Goal: Task Accomplishment & Management: Complete application form

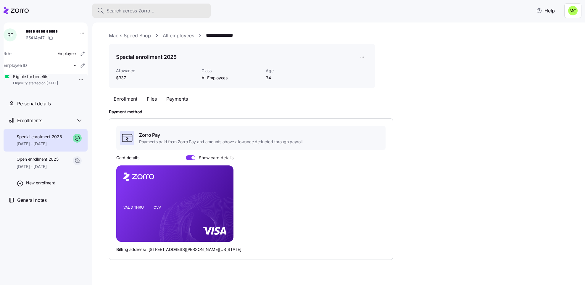
click at [162, 9] on div "Search across Zorro..." at bounding box center [151, 10] width 109 height 7
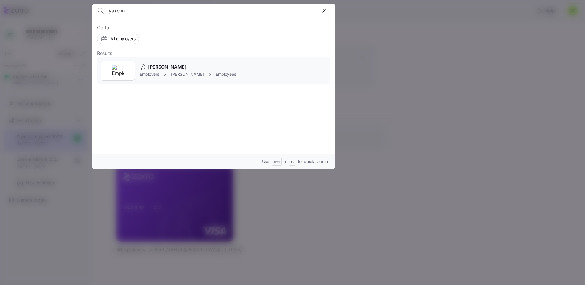
type input "yakelin"
click at [181, 67] on span "[PERSON_NAME]" at bounding box center [167, 66] width 38 height 7
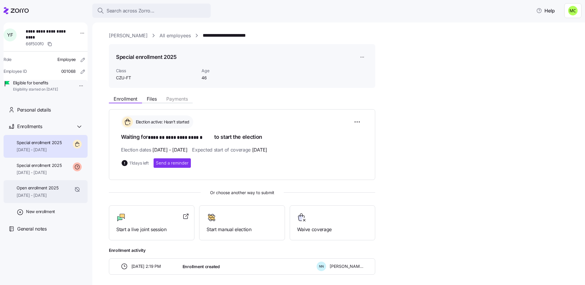
click at [54, 191] on span "Open enrollment 2025" at bounding box center [38, 188] width 42 height 6
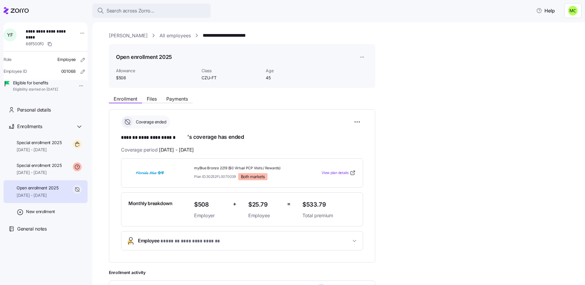
click at [183, 242] on span "**********" at bounding box center [194, 241] width 69 height 7
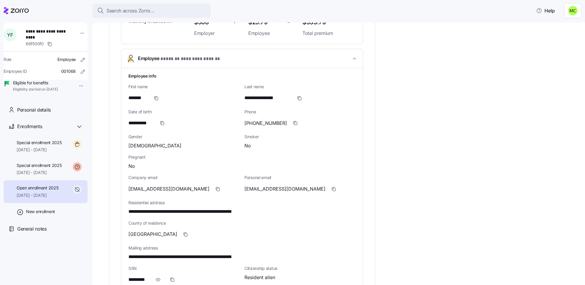
scroll to position [184, 0]
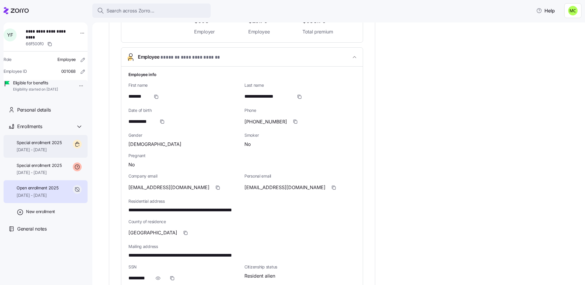
click at [40, 146] on span "Special enrollment 2025" at bounding box center [39, 143] width 45 height 6
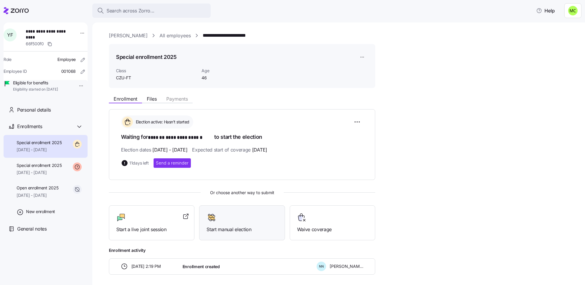
click at [228, 222] on div "Start manual election" at bounding box center [242, 223] width 71 height 20
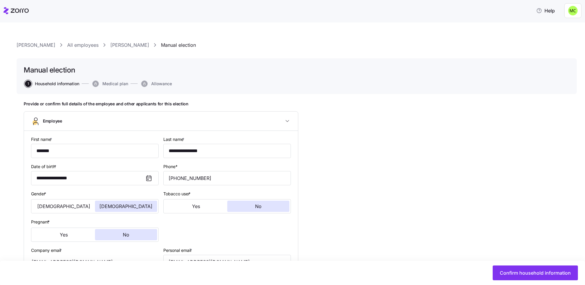
type input "CZU-FT"
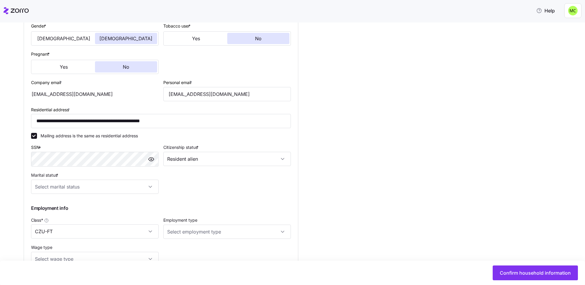
scroll to position [168, 0]
click at [151, 185] on input "Marital status *" at bounding box center [95, 186] width 128 height 14
click at [115, 212] on div "Married" at bounding box center [94, 215] width 123 height 12
type input "Married"
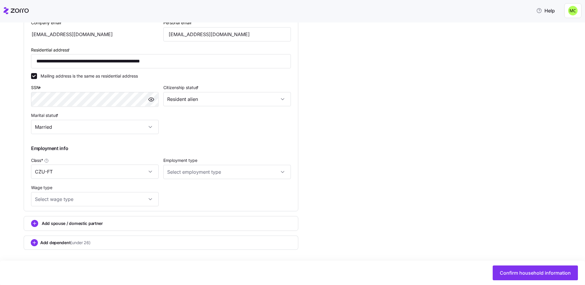
scroll to position [228, 0]
click at [525, 267] on button "Confirm household information" at bounding box center [535, 273] width 85 height 15
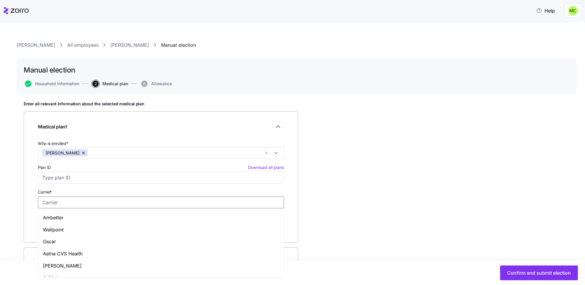
click at [177, 200] on input "Carrier *" at bounding box center [161, 203] width 246 height 12
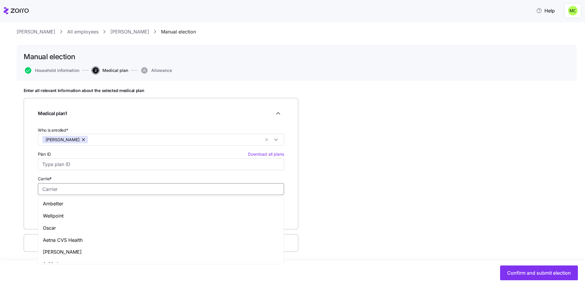
scroll to position [16, 0]
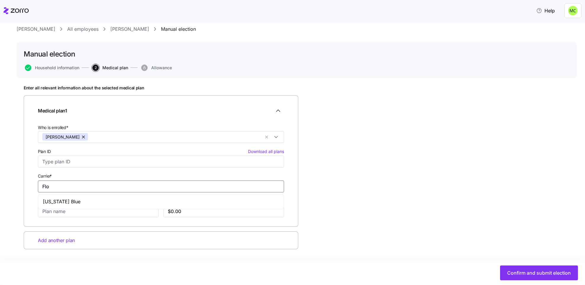
click at [114, 204] on div "[US_STATE] Blue" at bounding box center [160, 202] width 243 height 12
type input "[US_STATE] Blue"
click at [99, 209] on input "Plan name *" at bounding box center [98, 211] width 121 height 12
type input "myBlue Bronze 2219"
click at [187, 209] on input "$0.00" at bounding box center [223, 211] width 121 height 12
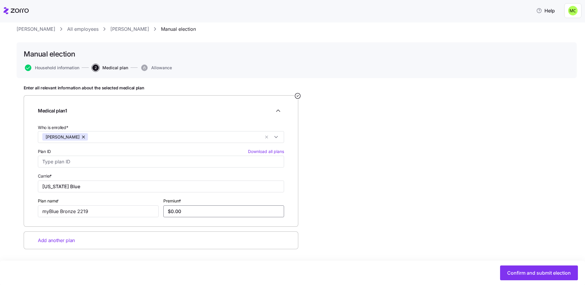
type input "$0.00"
type input "$554.49"
click at [516, 270] on span "Confirm and submit election" at bounding box center [539, 272] width 64 height 7
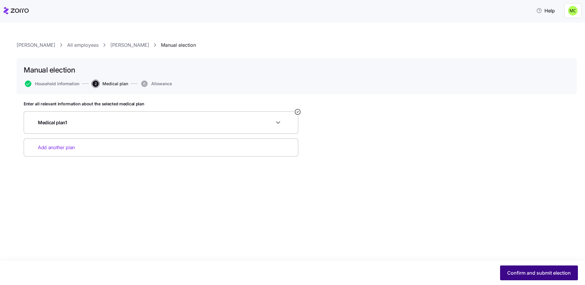
scroll to position [0, 0]
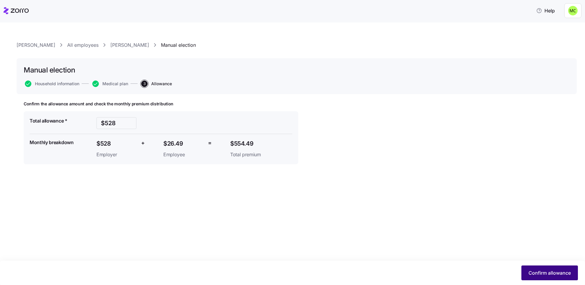
click at [538, 271] on span "Confirm allowance" at bounding box center [550, 272] width 42 height 7
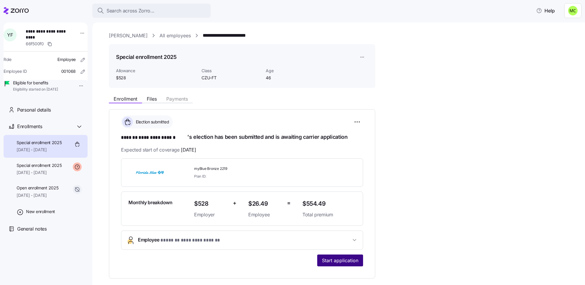
click at [351, 259] on span "Start application" at bounding box center [340, 260] width 36 height 7
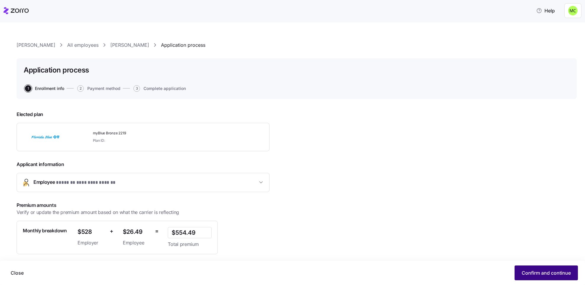
click at [532, 272] on span "Confirm and continue" at bounding box center [546, 272] width 49 height 7
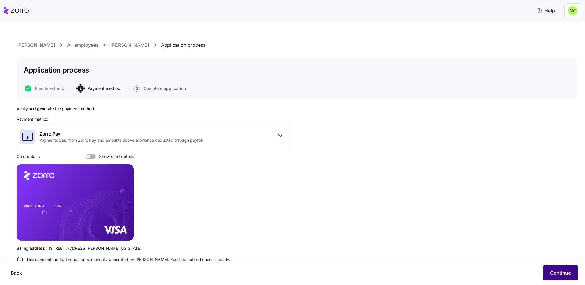
click at [555, 271] on span "Continue" at bounding box center [560, 272] width 21 height 7
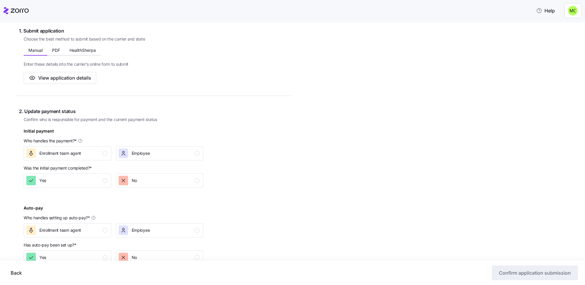
scroll to position [100, 0]
click at [171, 151] on div "Employee" at bounding box center [159, 152] width 81 height 9
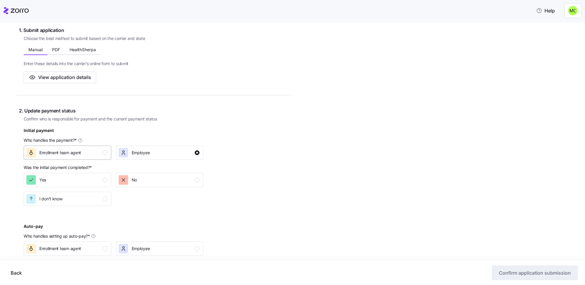
click at [93, 153] on div "Enrollment team agent" at bounding box center [66, 152] width 81 height 9
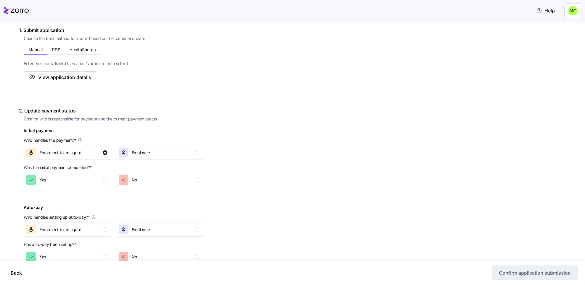
click at [82, 180] on div "Yes" at bounding box center [66, 179] width 81 height 9
click at [149, 229] on span "Employee" at bounding box center [141, 230] width 18 height 6
click at [154, 255] on div "No" at bounding box center [159, 256] width 81 height 9
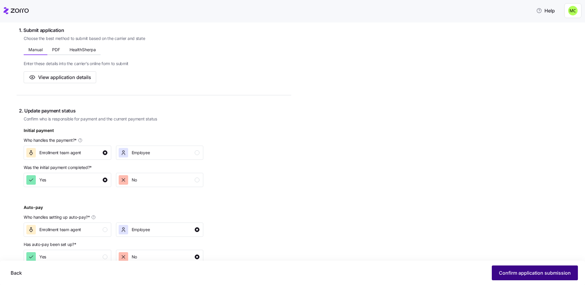
click at [525, 270] on span "Confirm application submission" at bounding box center [535, 272] width 72 height 7
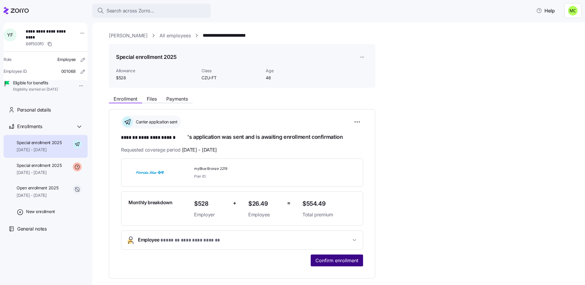
click at [347, 259] on span "Confirm enrollment" at bounding box center [337, 260] width 43 height 7
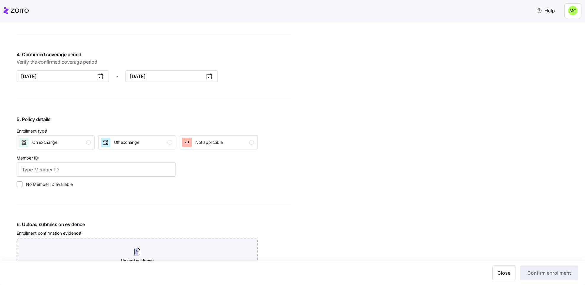
scroll to position [526, 0]
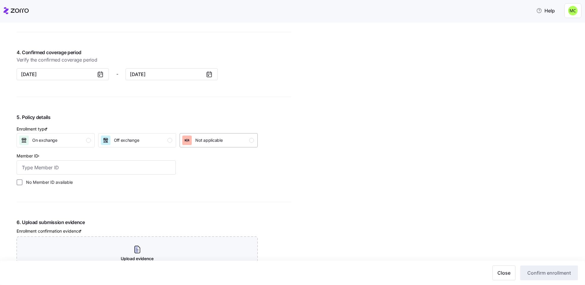
click at [237, 142] on div "Not applicable" at bounding box center [218, 140] width 72 height 9
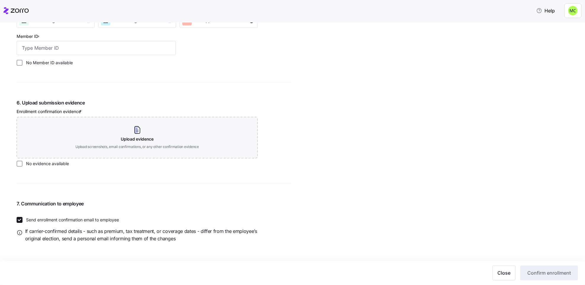
scroll to position [646, 0]
click at [507, 274] on span "Close" at bounding box center [504, 272] width 13 height 7
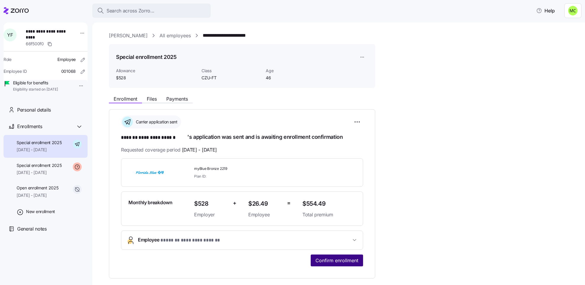
click at [347, 261] on span "Confirm enrollment" at bounding box center [337, 260] width 43 height 7
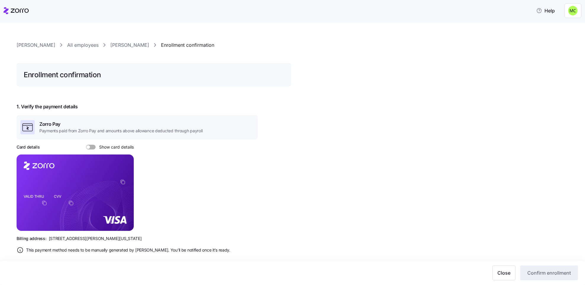
click at [139, 46] on link "[PERSON_NAME]" at bounding box center [129, 44] width 39 height 7
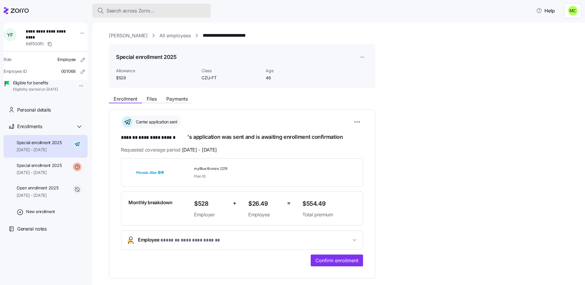
click at [193, 9] on div "Search across Zorro..." at bounding box center [151, 10] width 109 height 7
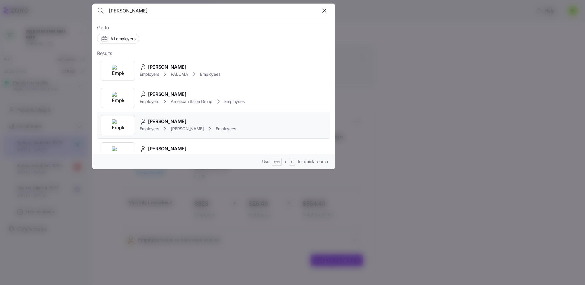
type input "[PERSON_NAME]"
click at [197, 124] on div "[PERSON_NAME]" at bounding box center [188, 121] width 96 height 7
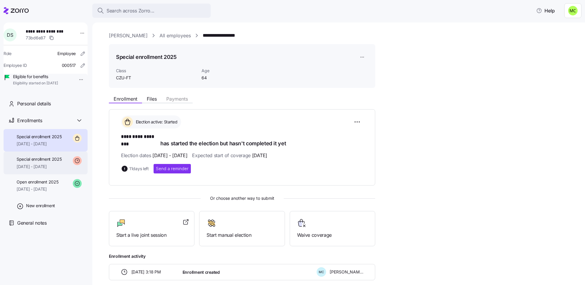
click at [55, 170] on span "[DATE] - [DATE]" at bounding box center [39, 167] width 45 height 6
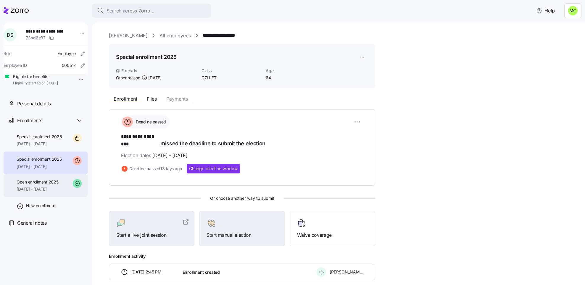
click at [52, 185] on span "Open enrollment 2025" at bounding box center [38, 182] width 42 height 6
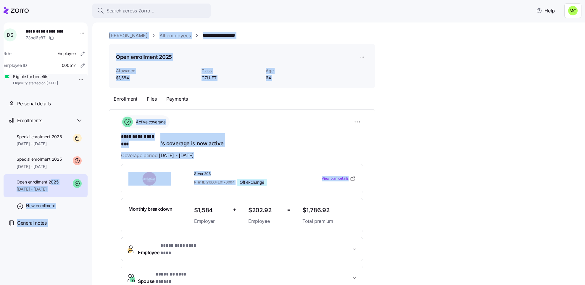
drag, startPoint x: 52, startPoint y: 190, endPoint x: 115, endPoint y: 192, distance: 62.8
click at [115, 192] on div "**********" at bounding box center [292, 141] width 585 height 282
click at [128, 198] on div "Monthly breakdown $1,584 Employer + $202.92 Employee = $1,786.92 Total premium" at bounding box center [242, 215] width 242 height 34
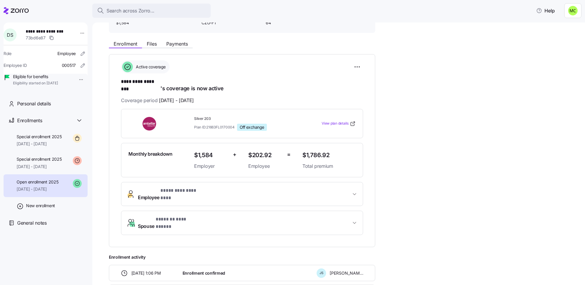
scroll to position [55, 0]
click at [220, 216] on span "**********" at bounding box center [244, 223] width 213 height 14
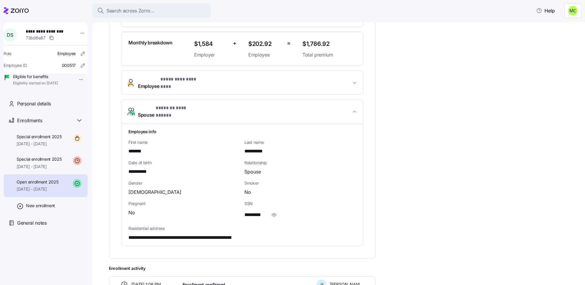
scroll to position [166, 0]
click at [276, 211] on icon "button" at bounding box center [274, 214] width 6 height 7
click at [268, 78] on span "**********" at bounding box center [244, 83] width 213 height 14
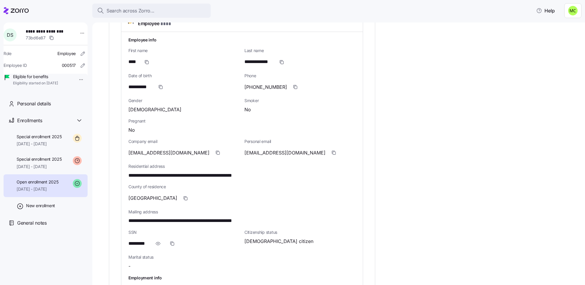
scroll to position [232, 0]
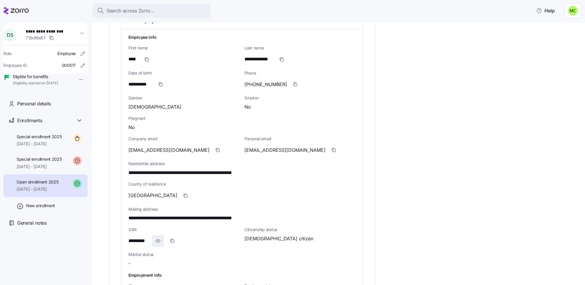
click at [159, 237] on icon "button" at bounding box center [158, 240] width 6 height 7
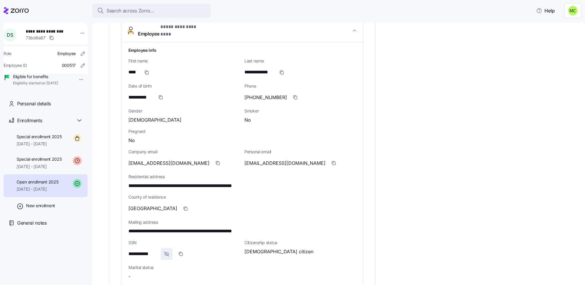
scroll to position [219, 0]
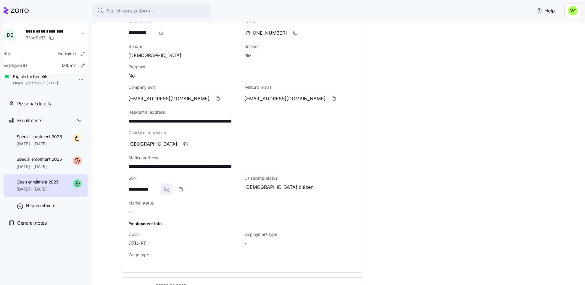
click at [324, 190] on div "**********" at bounding box center [242, 125] width 232 height 290
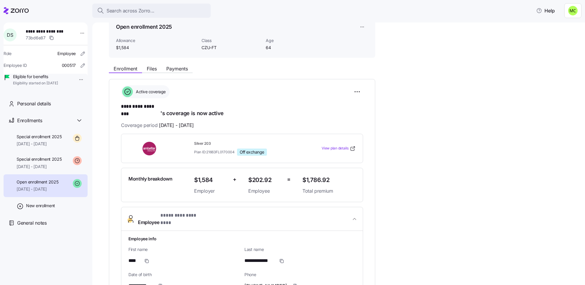
scroll to position [0, 0]
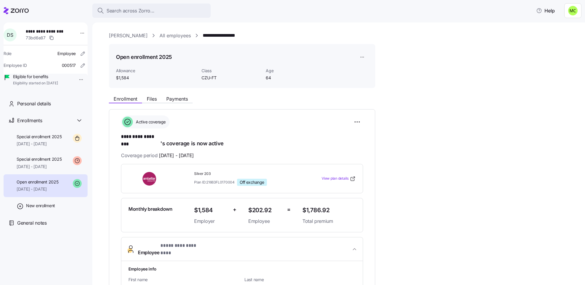
click at [135, 35] on link "[PERSON_NAME]" at bounding box center [128, 35] width 39 height 7
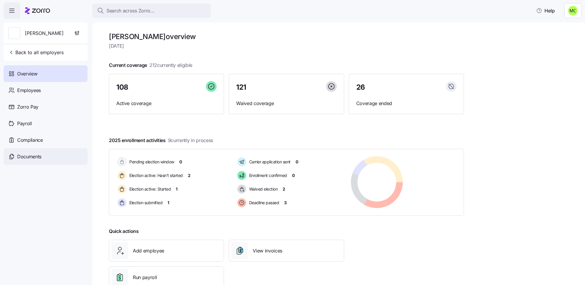
click at [38, 155] on span "Documents" at bounding box center [29, 156] width 24 height 7
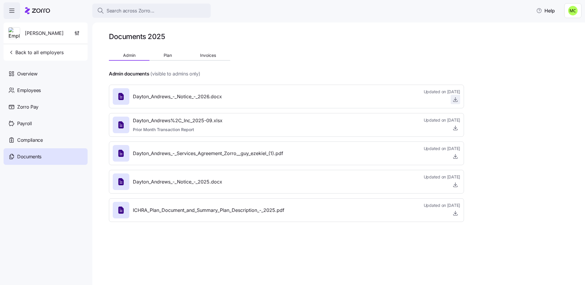
click at [453, 99] on icon "button" at bounding box center [456, 100] width 6 height 6
click at [38, 87] on span "Employees" at bounding box center [29, 90] width 24 height 7
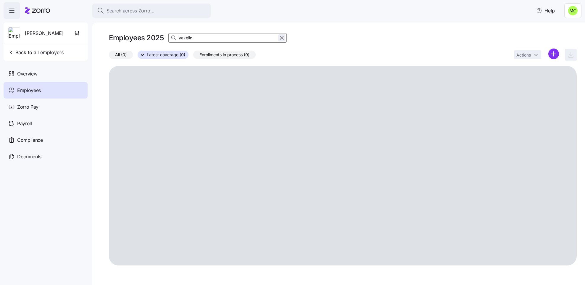
click at [282, 36] on icon "button" at bounding box center [282, 37] width 7 height 7
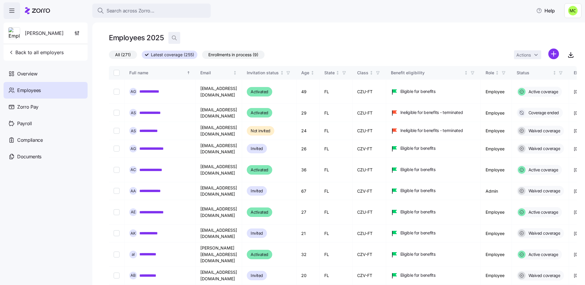
click at [175, 36] on icon "button" at bounding box center [174, 38] width 6 height 6
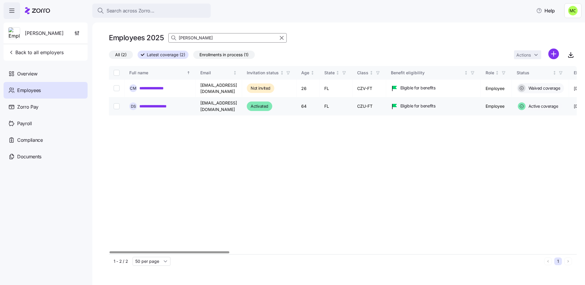
type input "[PERSON_NAME]"
click at [159, 103] on link "**********" at bounding box center [156, 106] width 35 height 6
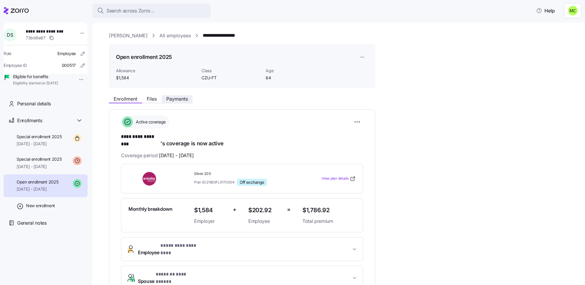
click at [178, 97] on span "Payments" at bounding box center [177, 99] width 22 height 5
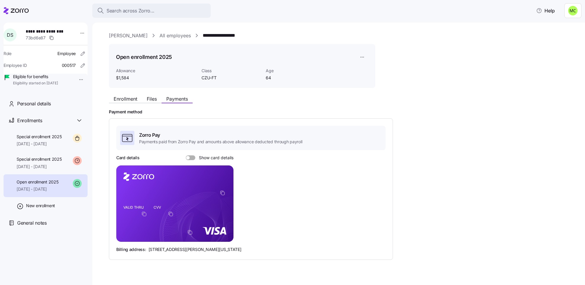
click at [190, 158] on span at bounding box center [193, 157] width 6 height 5
click at [186, 155] on input "Show card details" at bounding box center [186, 155] width 0 height 0
